Goal: Task Accomplishment & Management: Use online tool/utility

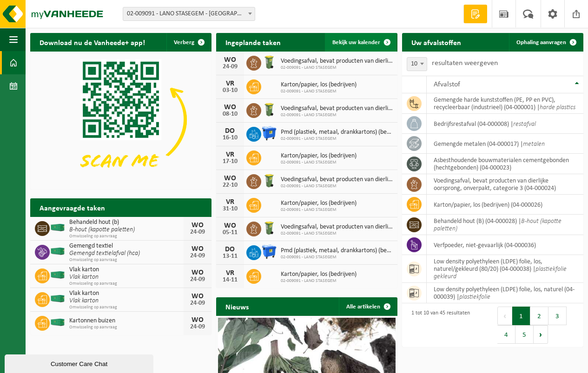
click at [343, 41] on span "Bekijk uw kalender" at bounding box center [356, 43] width 48 height 6
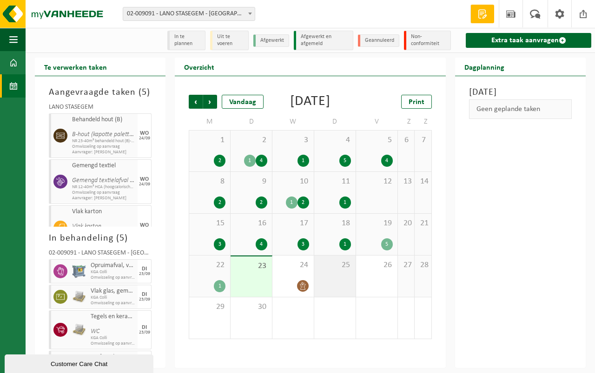
click at [333, 287] on div "25" at bounding box center [334, 276] width 41 height 41
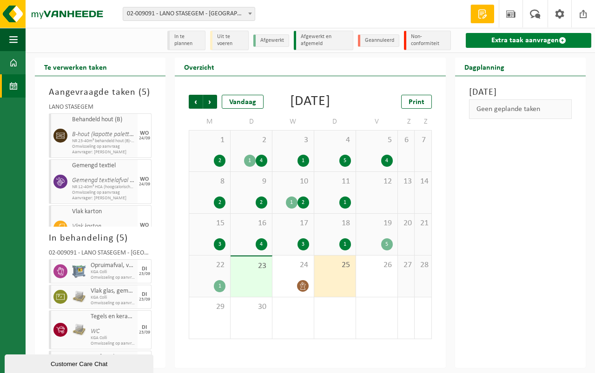
click at [512, 35] on link "Extra taak aanvragen" at bounding box center [529, 40] width 126 height 15
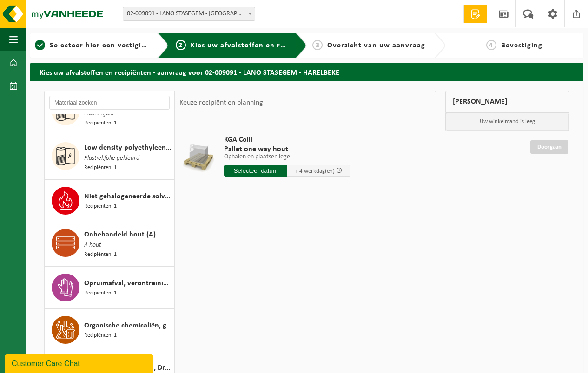
scroll to position [1116, 0]
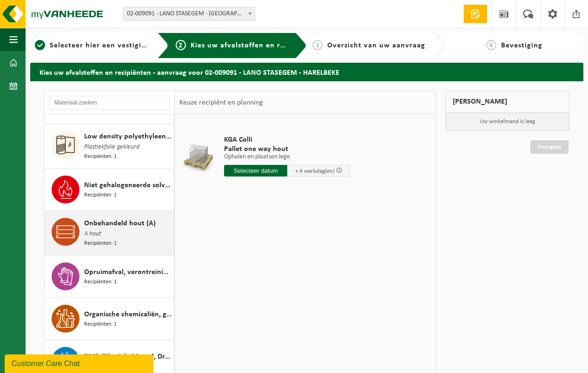
click at [101, 218] on span "Onbehandeld hout (A)" at bounding box center [120, 223] width 72 height 11
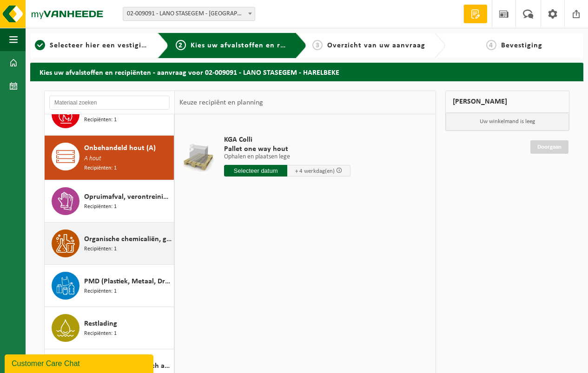
scroll to position [1196, 0]
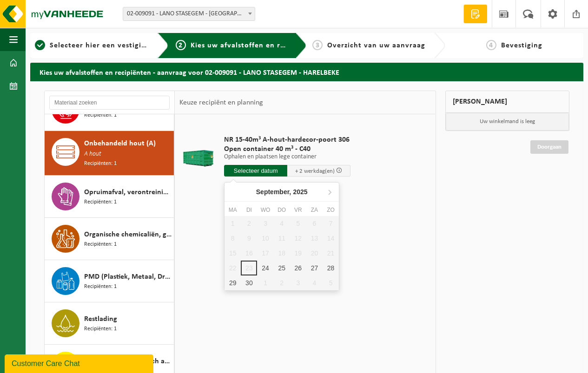
click at [249, 169] on input "text" at bounding box center [255, 171] width 63 height 12
click at [281, 264] on div "25" at bounding box center [282, 268] width 16 height 15
type input "Van 2025-09-25"
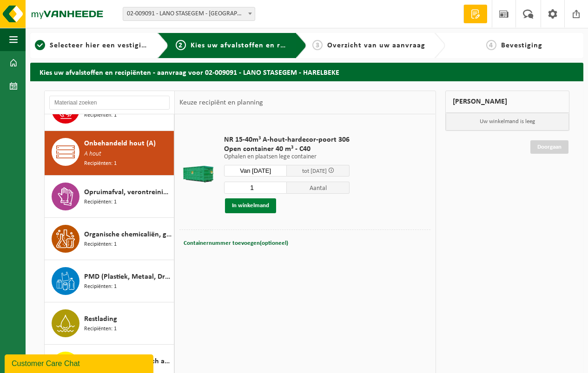
click at [244, 206] on button "In winkelmand" at bounding box center [250, 206] width 51 height 15
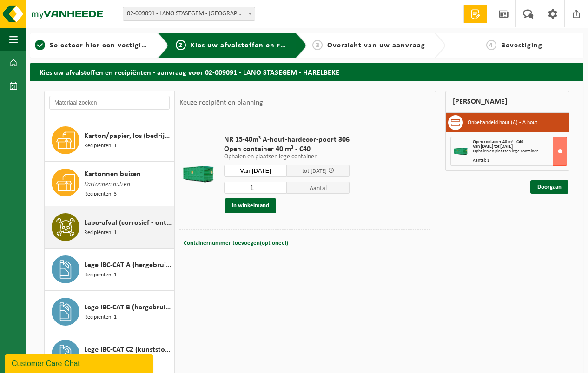
scroll to position [731, 0]
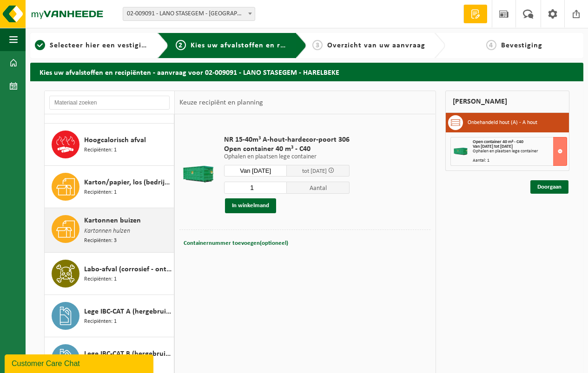
click at [113, 215] on span "Kartonnen buizen" at bounding box center [112, 220] width 57 height 11
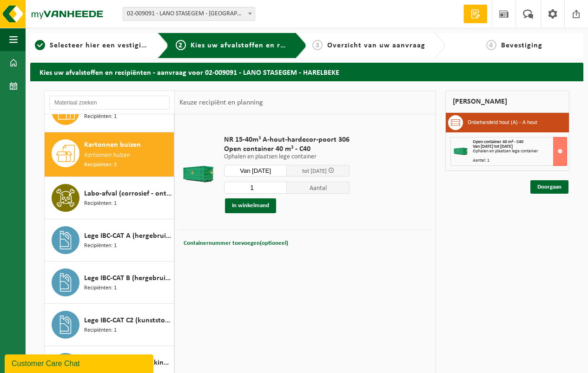
scroll to position [812, 0]
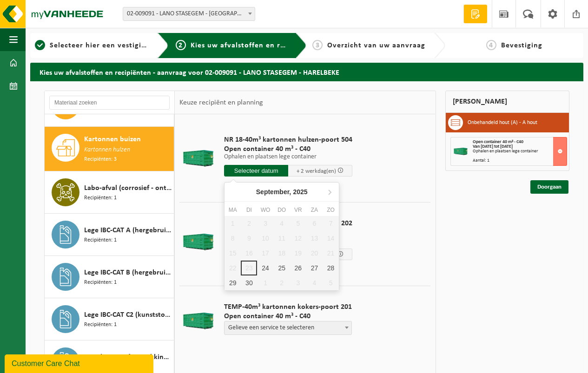
click at [256, 169] on input "text" at bounding box center [256, 171] width 64 height 12
click at [281, 266] on div "25" at bounding box center [282, 268] width 16 height 15
type input "Van 2025-09-25"
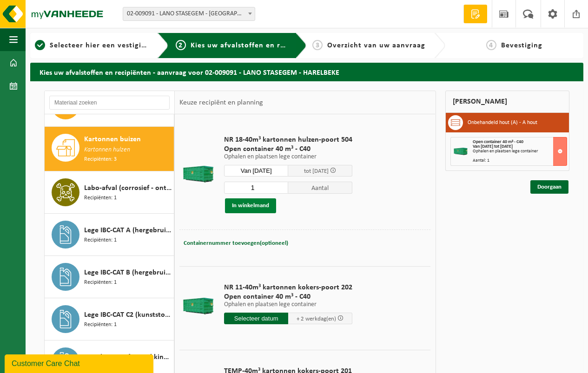
click at [247, 203] on button "In winkelmand" at bounding box center [250, 206] width 51 height 15
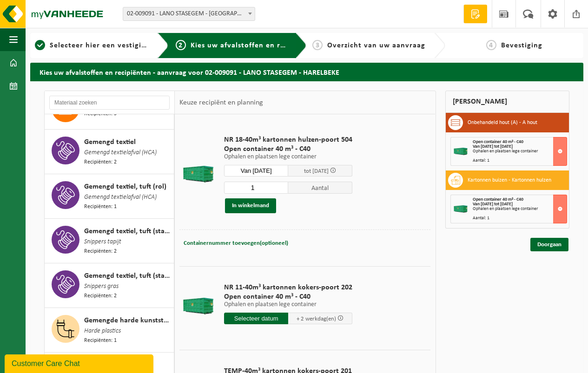
scroll to position [440, 0]
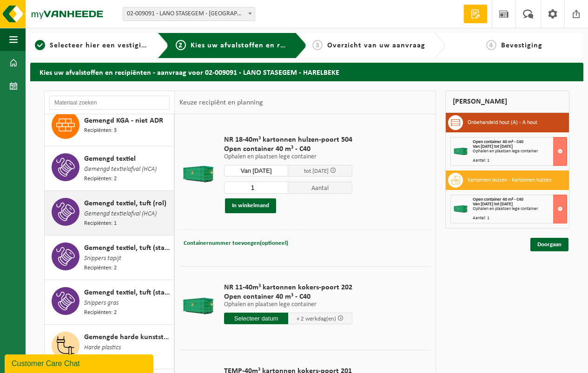
click at [109, 201] on span "Gemengd textiel, tuft (rol)" at bounding box center [125, 203] width 82 height 11
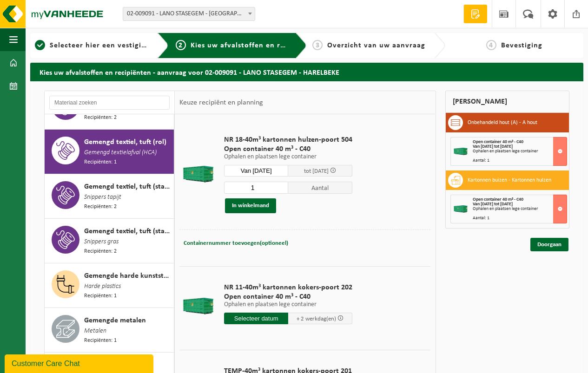
scroll to position [511, 0]
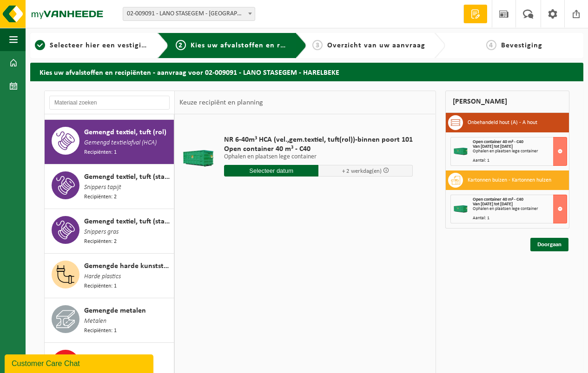
click at [266, 169] on input "text" at bounding box center [271, 171] width 94 height 12
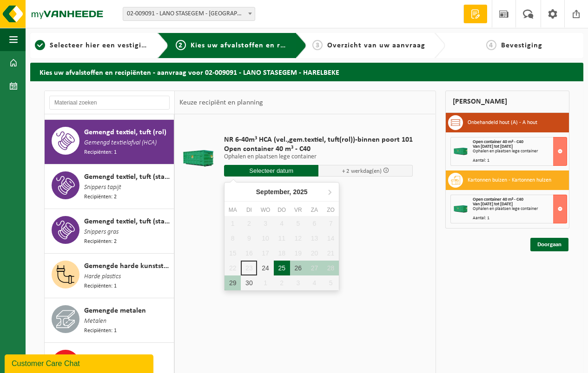
click at [281, 266] on div "25" at bounding box center [282, 268] width 16 height 15
type input "Van 2025-09-25"
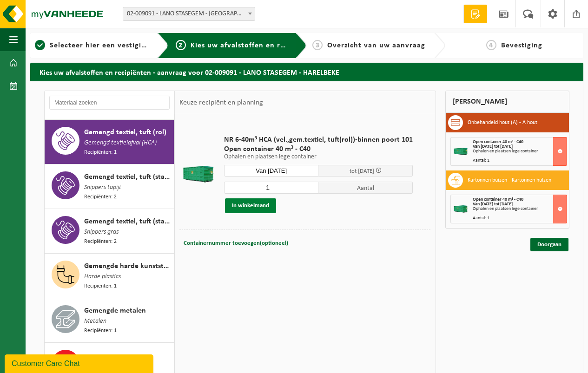
click at [246, 203] on button "In winkelmand" at bounding box center [250, 206] width 51 height 15
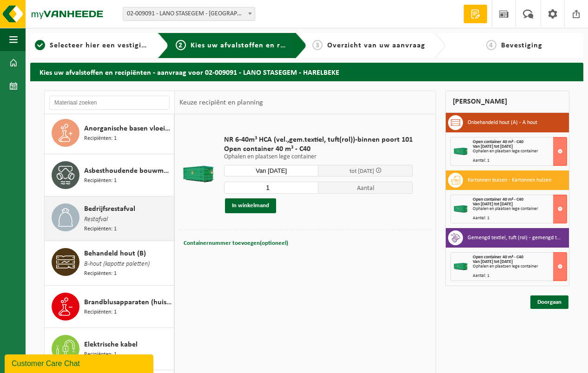
scroll to position [0, 0]
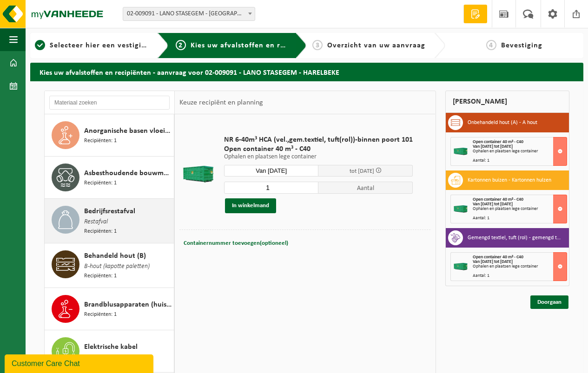
click at [115, 208] on span "Bedrijfsrestafval" at bounding box center [109, 211] width 51 height 11
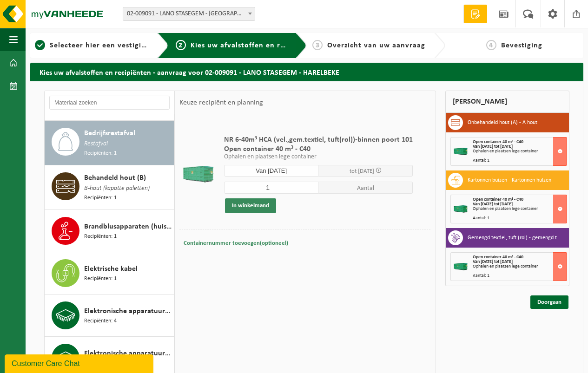
scroll to position [85, 0]
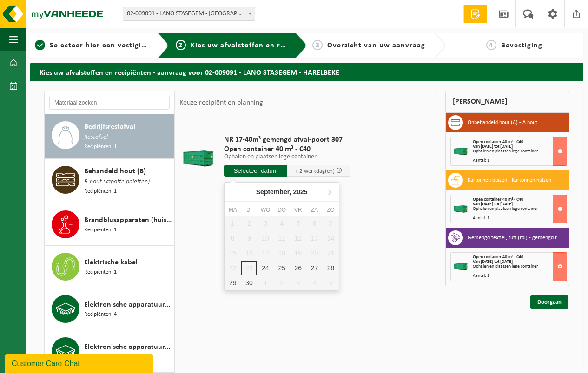
click at [253, 168] on input "text" at bounding box center [255, 171] width 63 height 12
click at [282, 265] on div "25" at bounding box center [282, 268] width 16 height 15
type input "Van 2025-09-25"
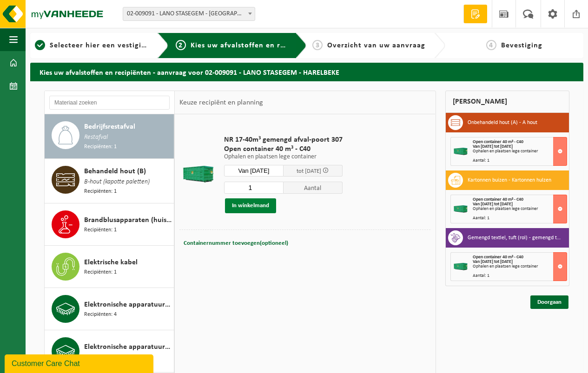
click at [252, 203] on button "In winkelmand" at bounding box center [250, 206] width 51 height 15
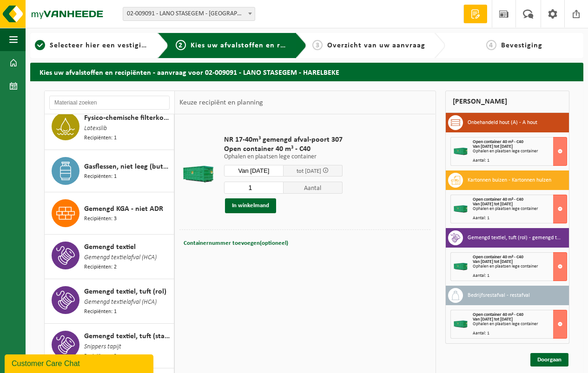
scroll to position [457, 0]
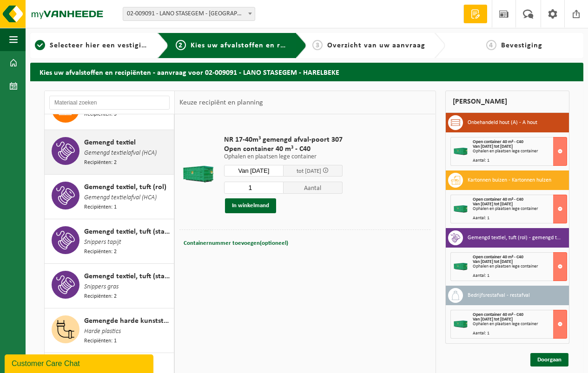
click at [99, 148] on span "Gemengd textielafval (HCA)" at bounding box center [120, 153] width 73 height 10
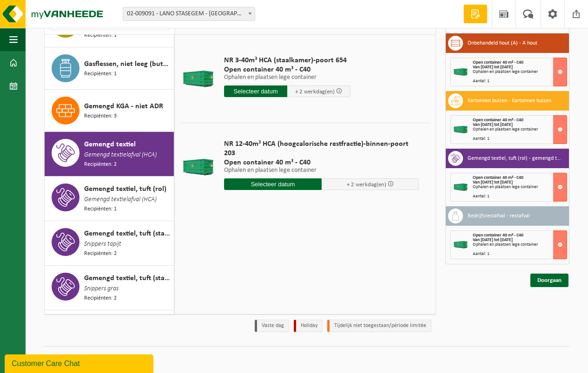
scroll to position [81, 0]
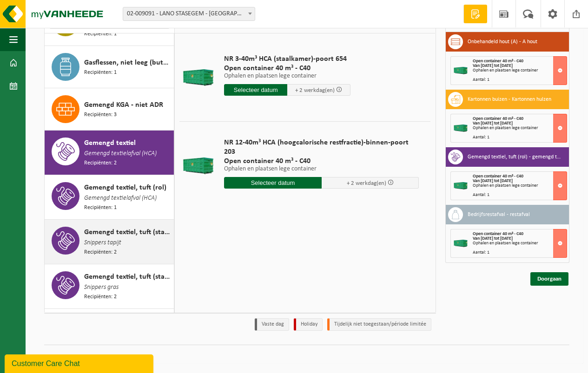
click at [134, 227] on span "Gemengd textiel, tuft (stansresten), recycleerbaar" at bounding box center [127, 232] width 87 height 11
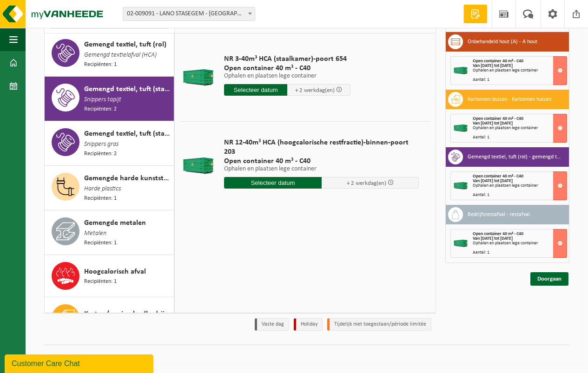
scroll to position [555, 0]
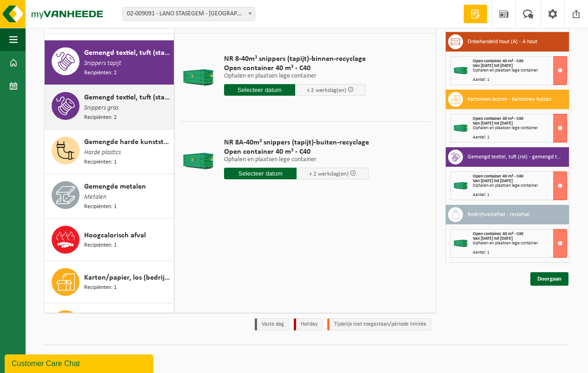
click at [114, 92] on span "Gemengd textiel, tuft (stansresten)(valorisatie)" at bounding box center [127, 97] width 87 height 11
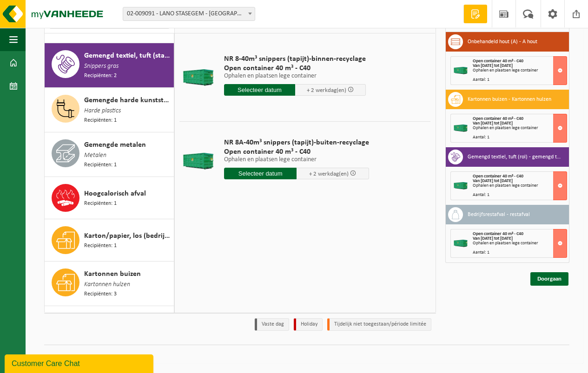
scroll to position [598, 0]
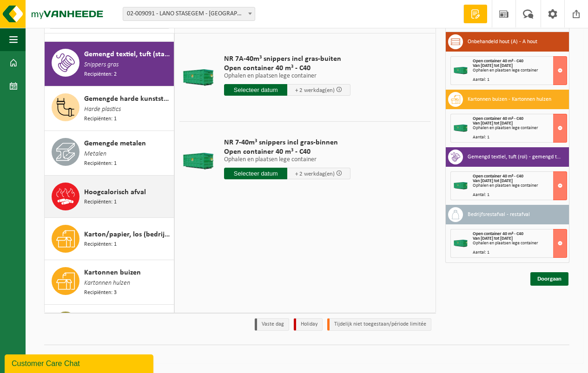
click at [90, 187] on span "Hoogcalorisch afval" at bounding box center [115, 192] width 62 height 11
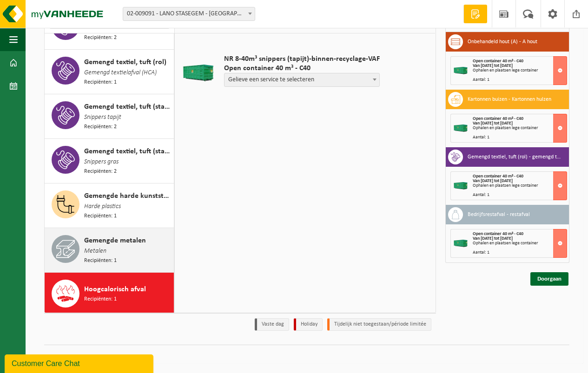
scroll to position [495, 0]
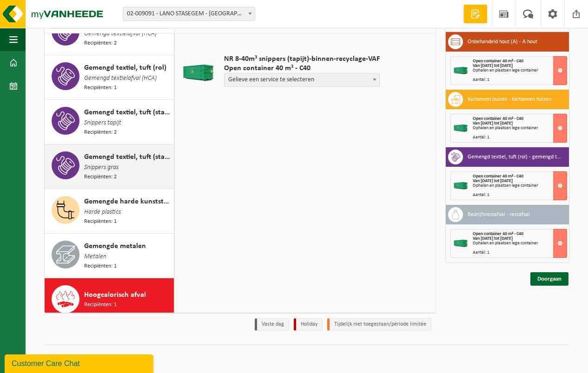
click at [110, 152] on span "Gemengd textiel, tuft (stansresten)(valorisatie)" at bounding box center [127, 157] width 87 height 11
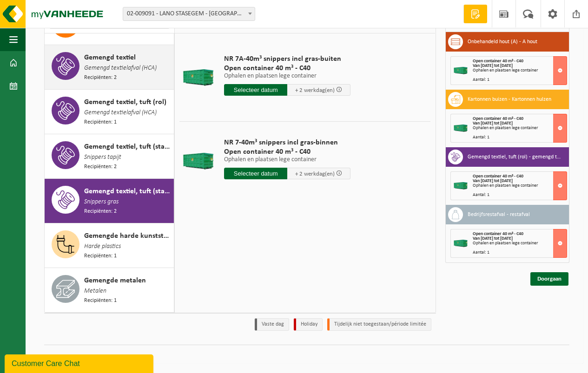
scroll to position [319, 0]
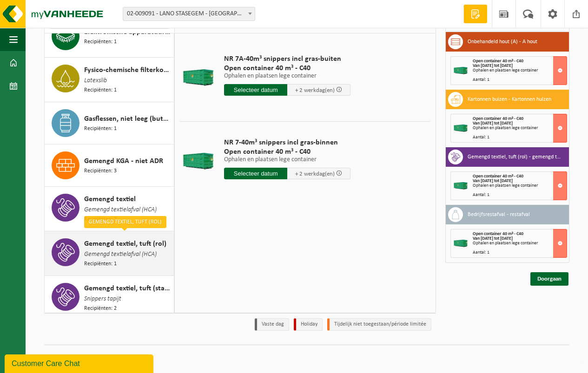
click at [107, 239] on span "Gemengd textiel, tuft (rol)" at bounding box center [125, 244] width 82 height 11
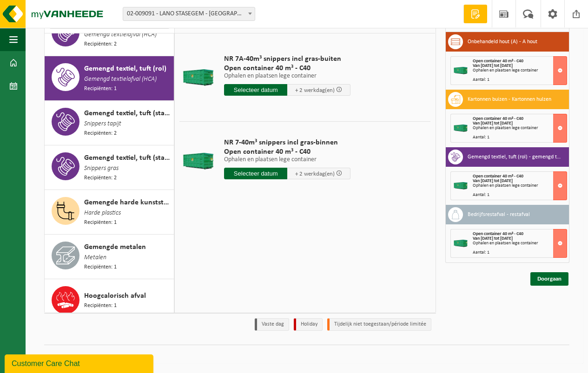
scroll to position [511, 0]
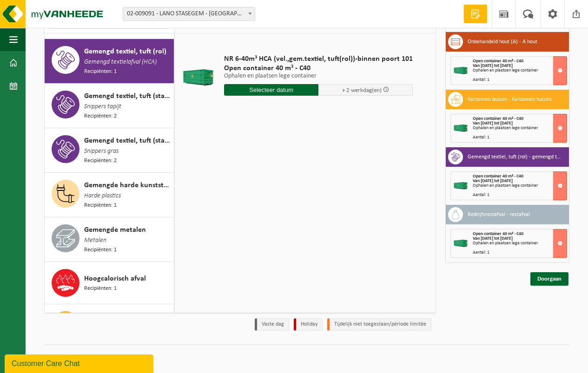
click at [265, 88] on input "text" at bounding box center [271, 90] width 94 height 12
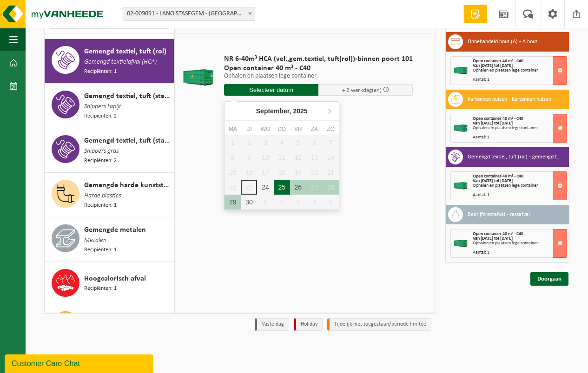
click at [280, 185] on div "25" at bounding box center [282, 187] width 16 height 15
type input "Van 2025-09-25"
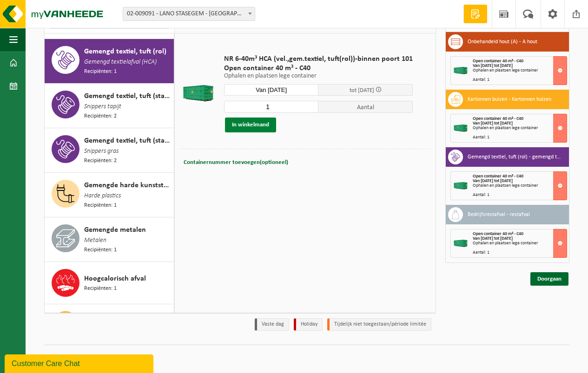
click at [251, 124] on button "In winkelmand" at bounding box center [250, 125] width 51 height 15
click at [249, 126] on button "In winkelmand" at bounding box center [250, 125] width 51 height 15
click at [551, 278] on link "Doorgaan" at bounding box center [550, 278] width 38 height 13
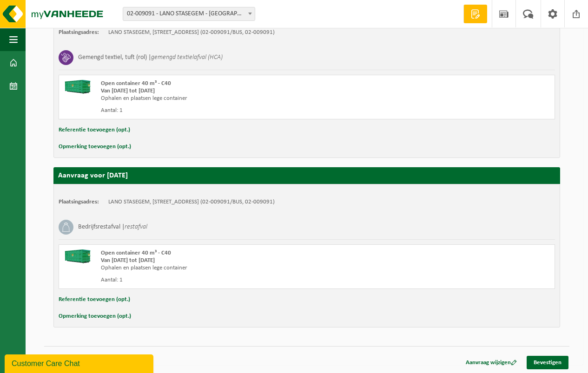
scroll to position [535, 0]
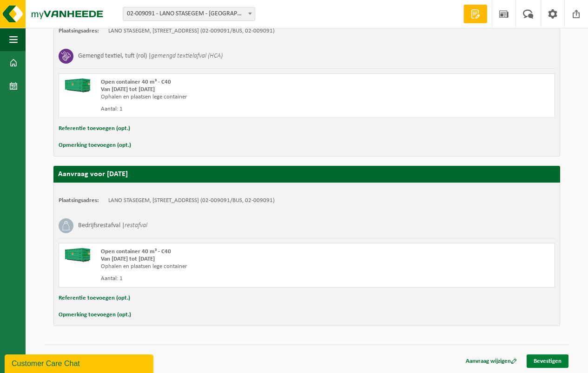
click at [550, 358] on link "Bevestigen" at bounding box center [548, 361] width 42 height 13
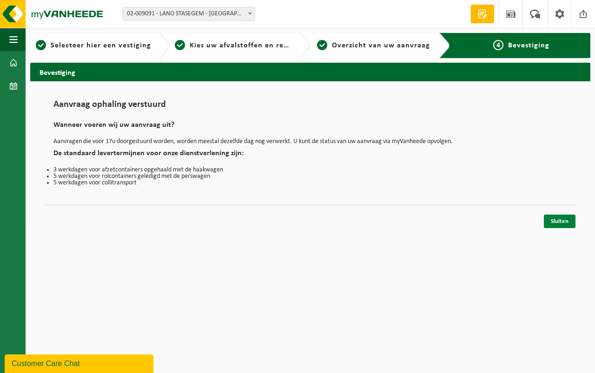
click at [559, 219] on link "Sluiten" at bounding box center [560, 221] width 32 height 13
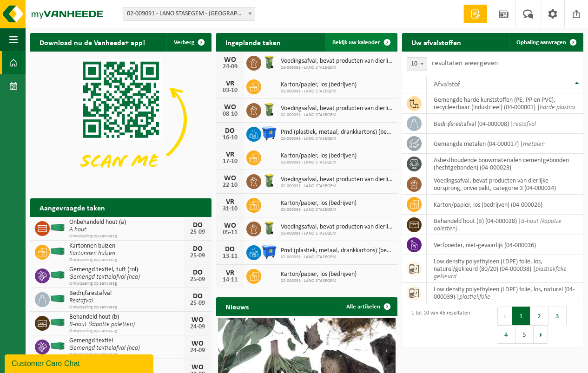
click at [351, 41] on span "Bekijk uw kalender" at bounding box center [356, 43] width 48 height 6
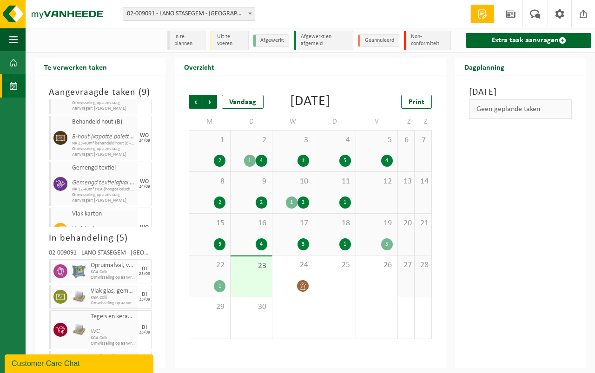
scroll to position [239, 0]
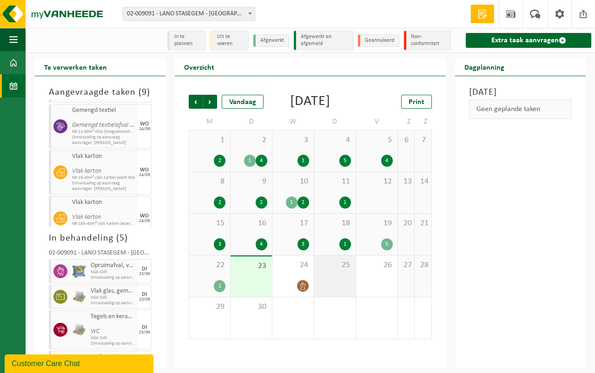
click at [334, 271] on span "25" at bounding box center [335, 265] width 32 height 10
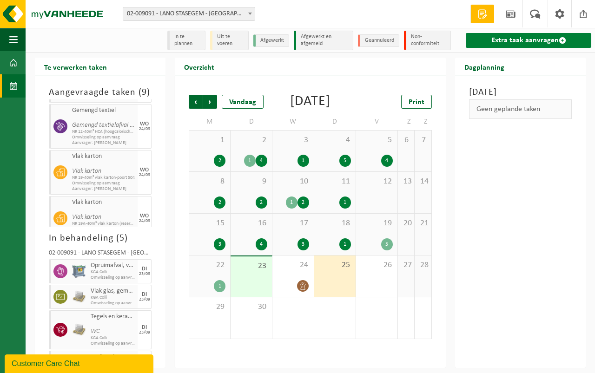
click at [506, 37] on link "Extra taak aanvragen" at bounding box center [529, 40] width 126 height 15
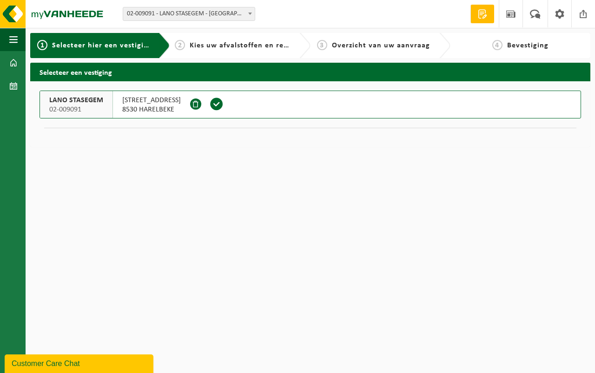
click at [210, 103] on span at bounding box center [217, 104] width 14 height 14
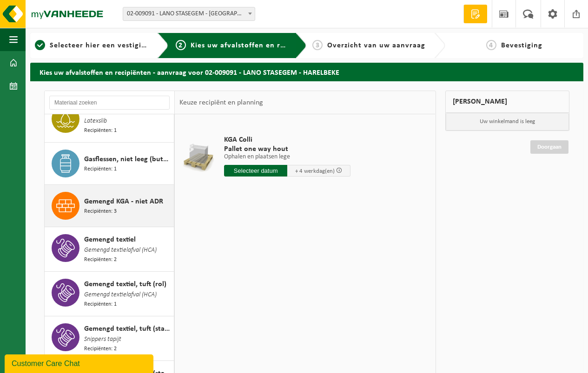
scroll to position [372, 0]
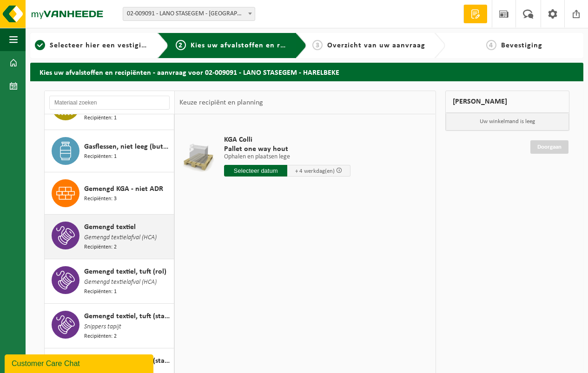
click at [116, 233] on span "Gemengd textielafval (HCA)" at bounding box center [120, 238] width 73 height 10
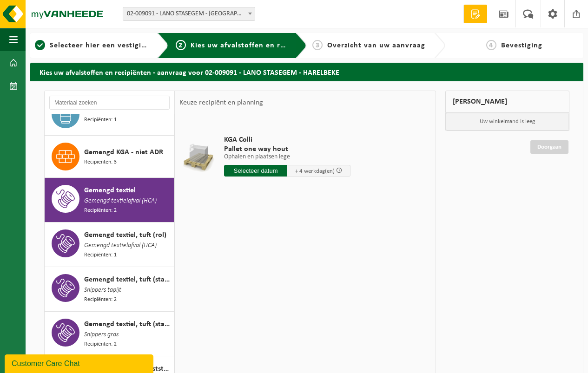
scroll to position [468, 0]
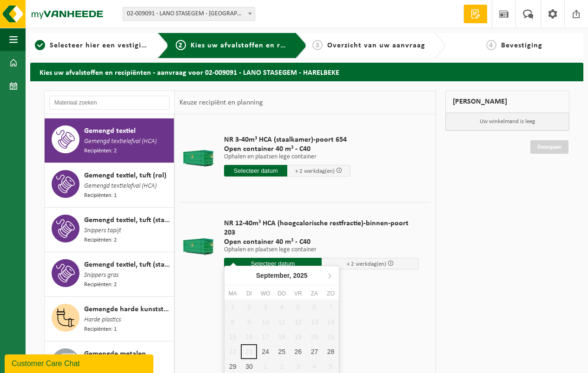
click at [271, 258] on input "text" at bounding box center [273, 264] width 98 height 12
click at [281, 351] on div "25" at bounding box center [282, 352] width 16 height 15
type input "Van 2025-09-25"
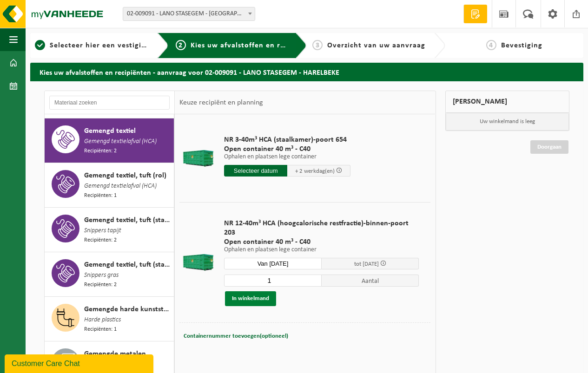
click at [244, 292] on button "In winkelmand" at bounding box center [250, 299] width 51 height 15
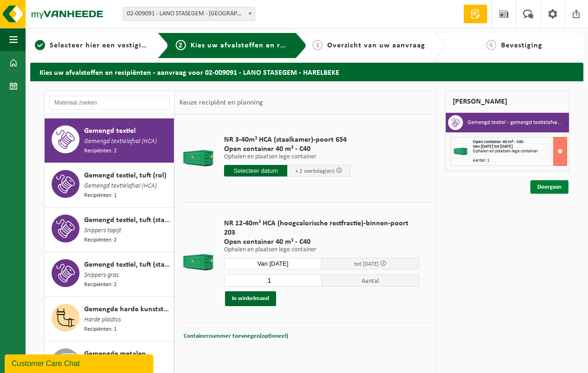
click at [548, 187] on link "Doorgaan" at bounding box center [550, 186] width 38 height 13
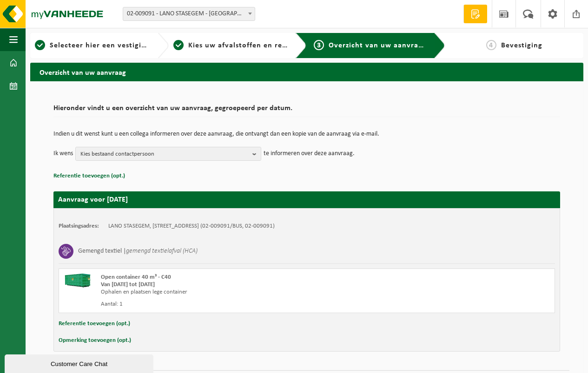
scroll to position [26, 0]
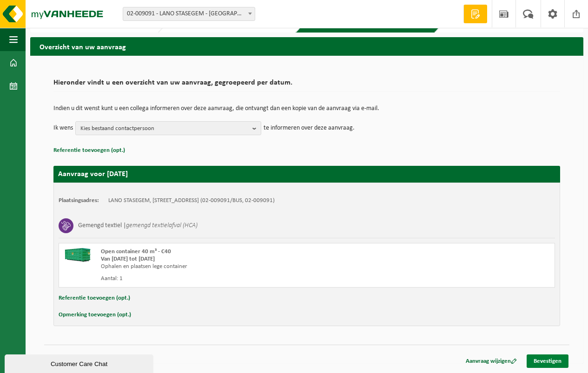
click at [549, 358] on link "Bevestigen" at bounding box center [548, 361] width 42 height 13
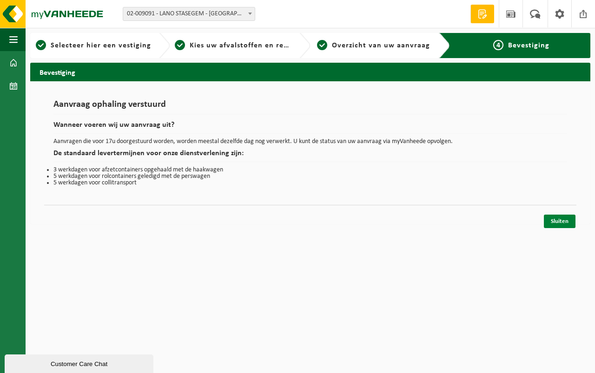
click at [556, 218] on link "Sluiten" at bounding box center [560, 221] width 32 height 13
